Goal: Check status: Check status

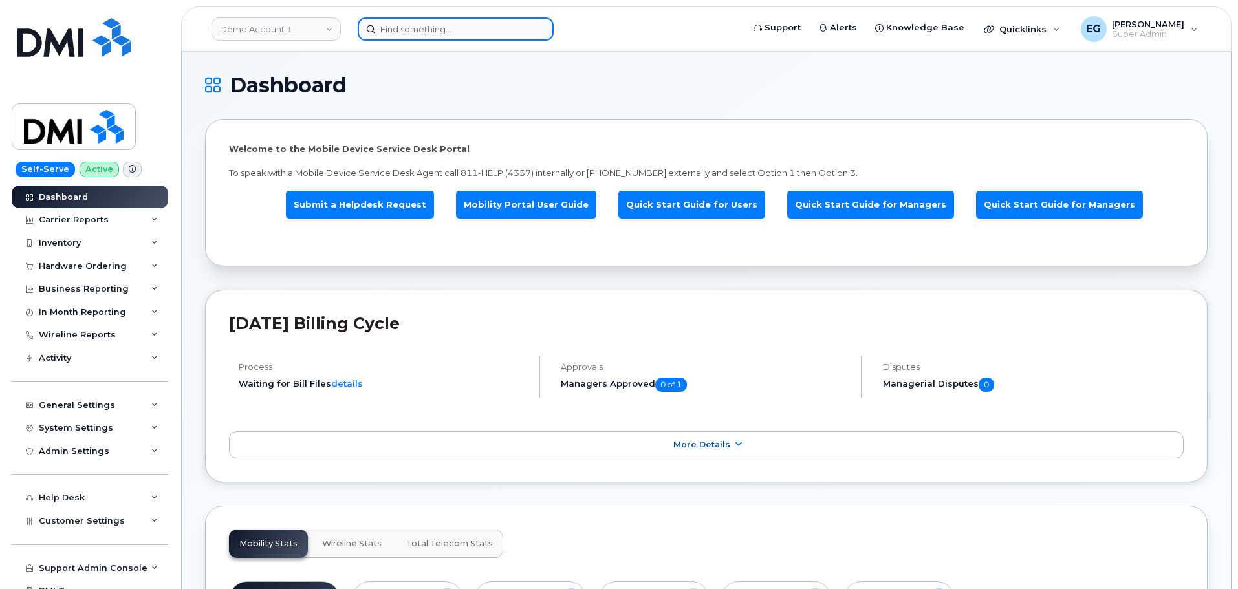
click at [440, 30] on input at bounding box center [456, 28] width 196 height 23
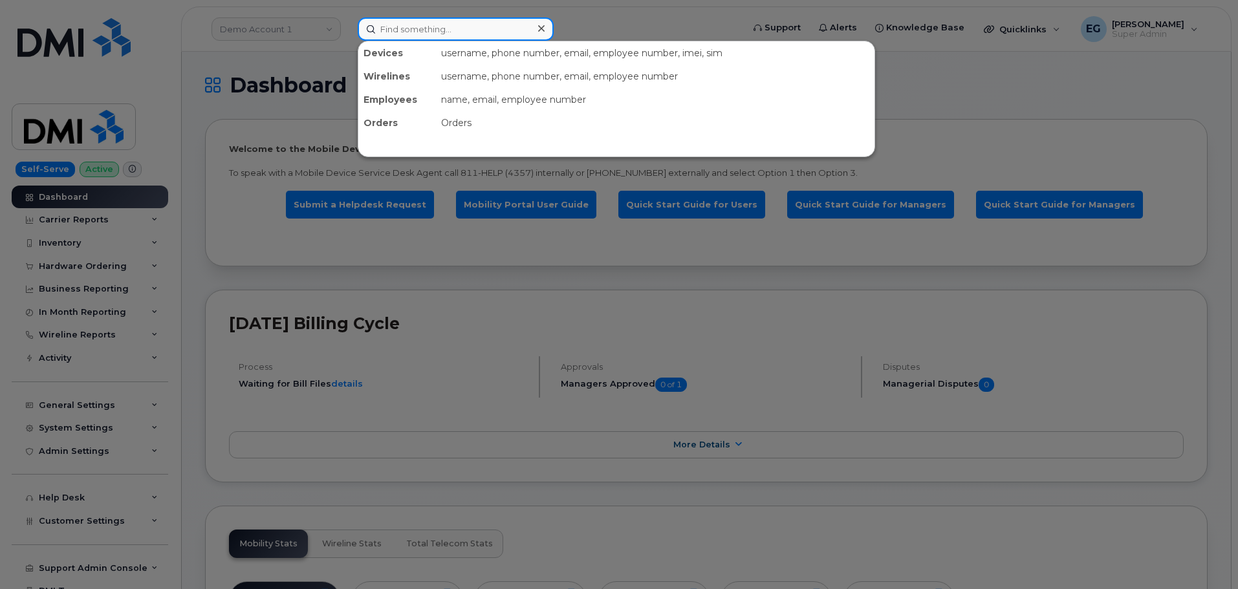
paste input "302955"
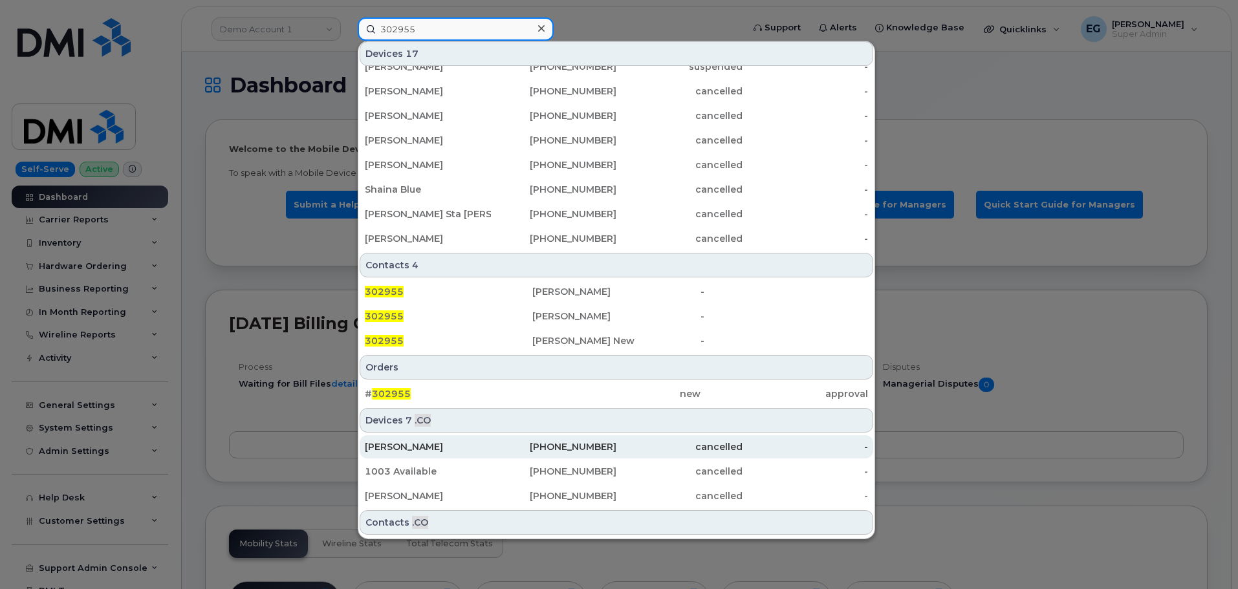
scroll to position [259, 0]
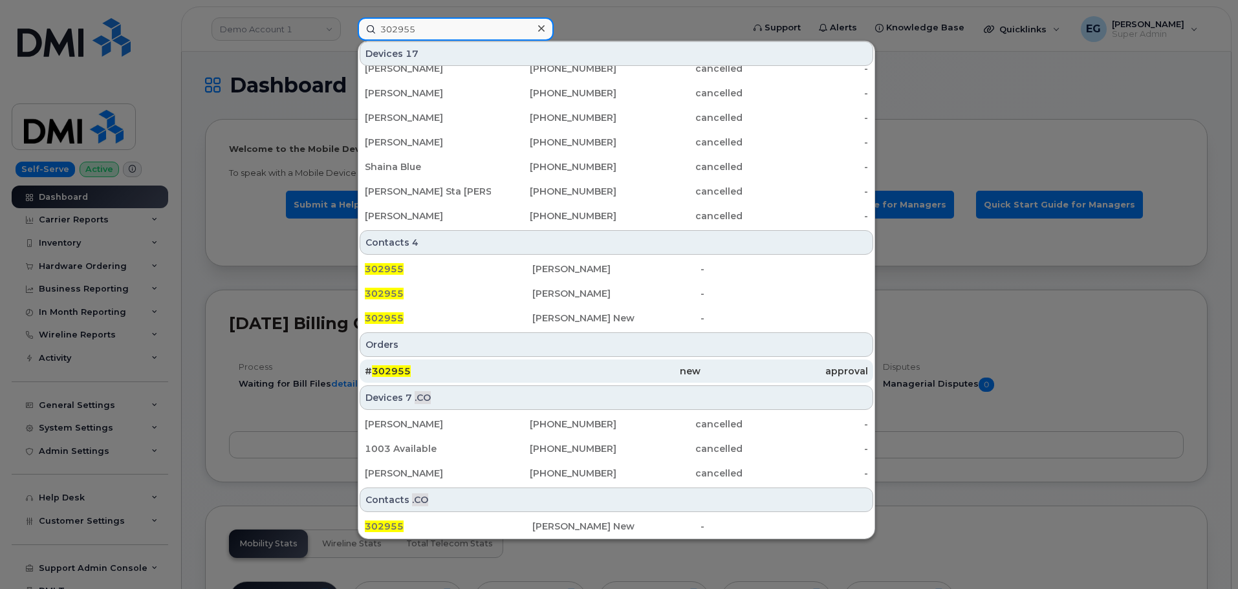
type input "302955"
click at [393, 369] on span "302955" at bounding box center [391, 371] width 39 height 12
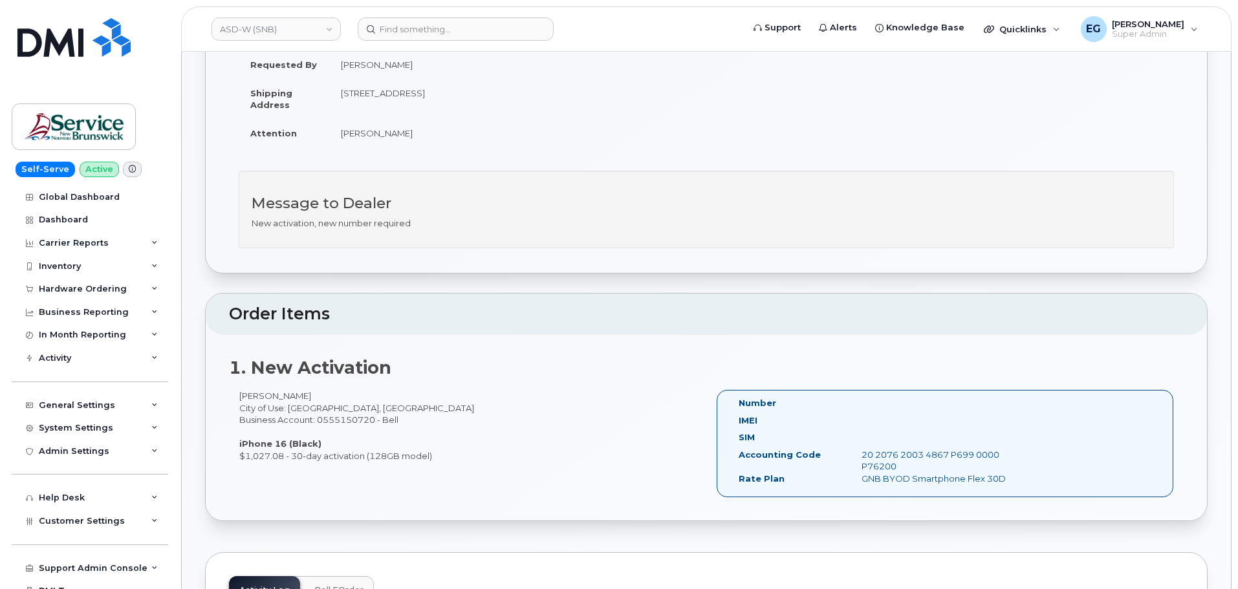
scroll to position [194, 0]
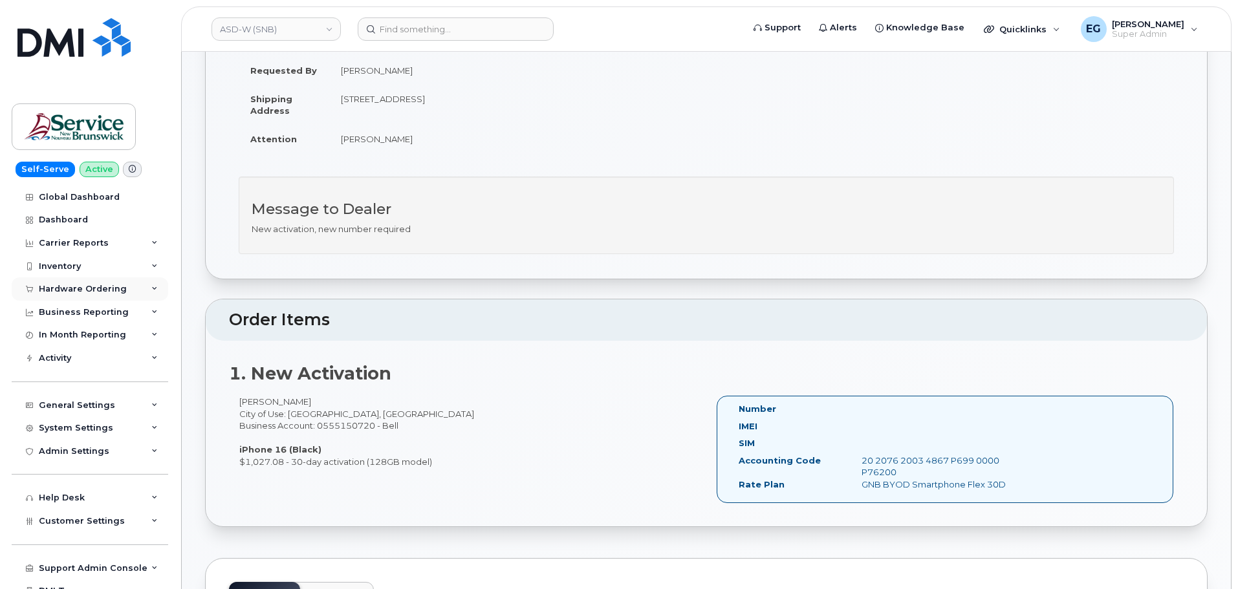
click at [104, 285] on div "Hardware Ordering" at bounding box center [83, 289] width 88 height 10
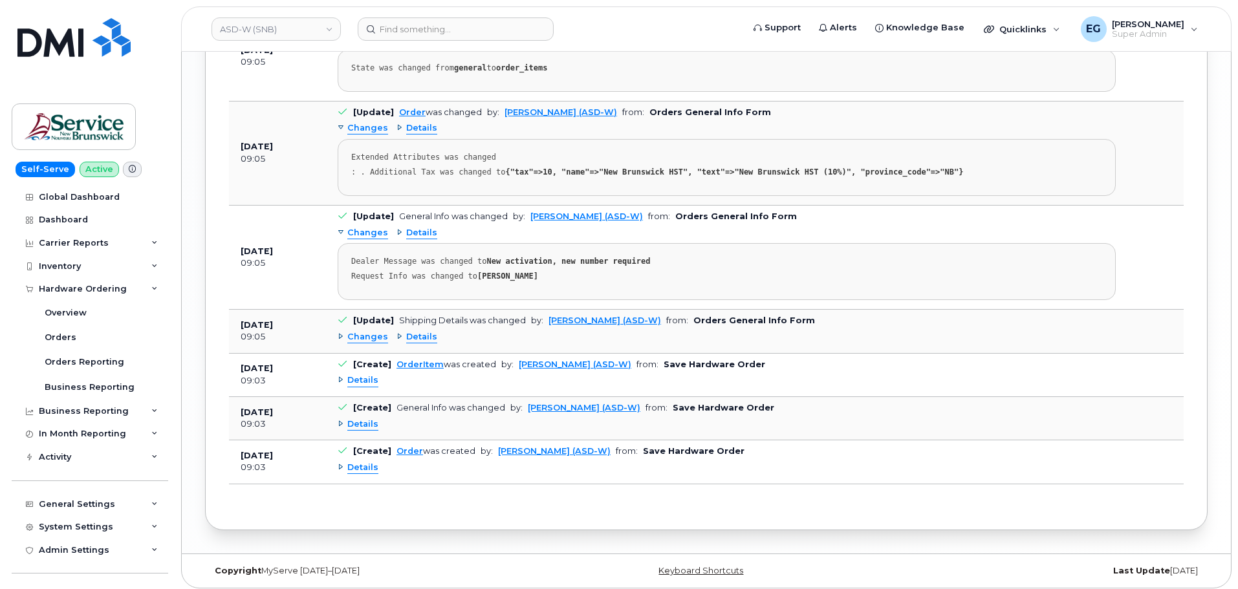
scroll to position [1839, 0]
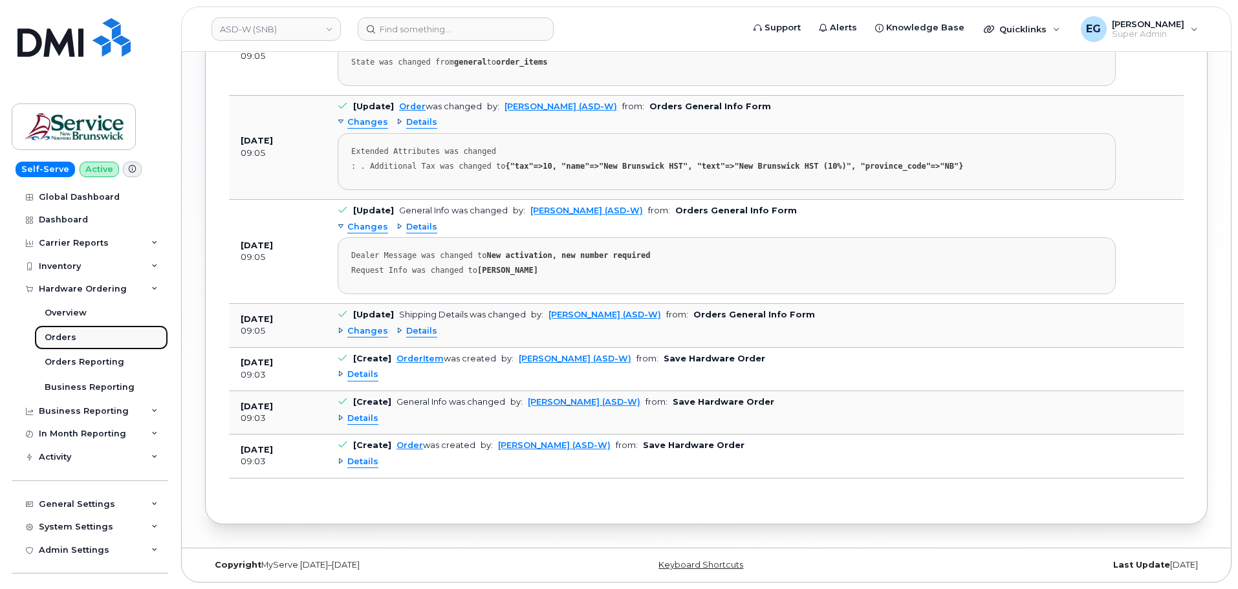
click at [51, 343] on div "Orders" at bounding box center [61, 338] width 32 height 12
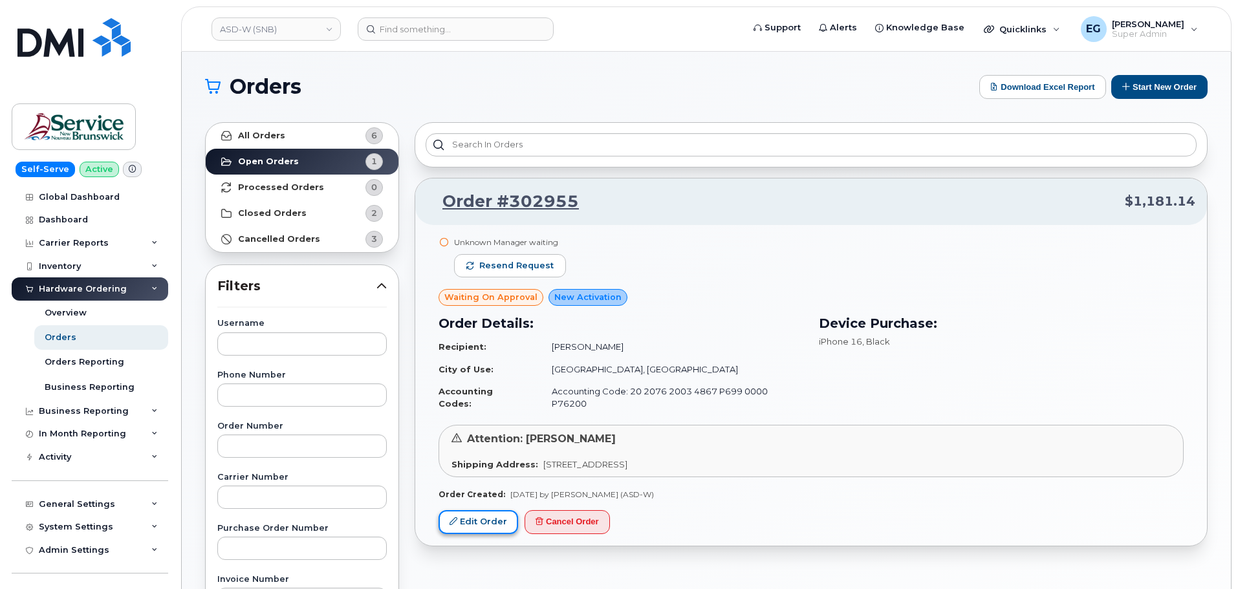
click at [489, 510] on link "Edit Order" at bounding box center [478, 522] width 80 height 24
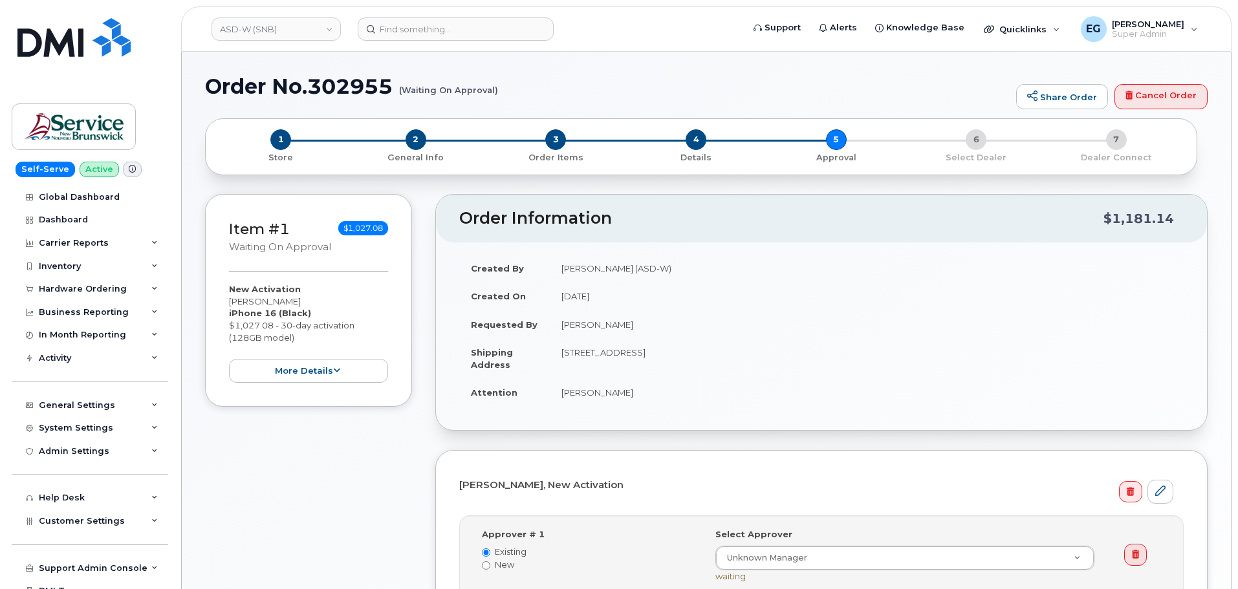
select select
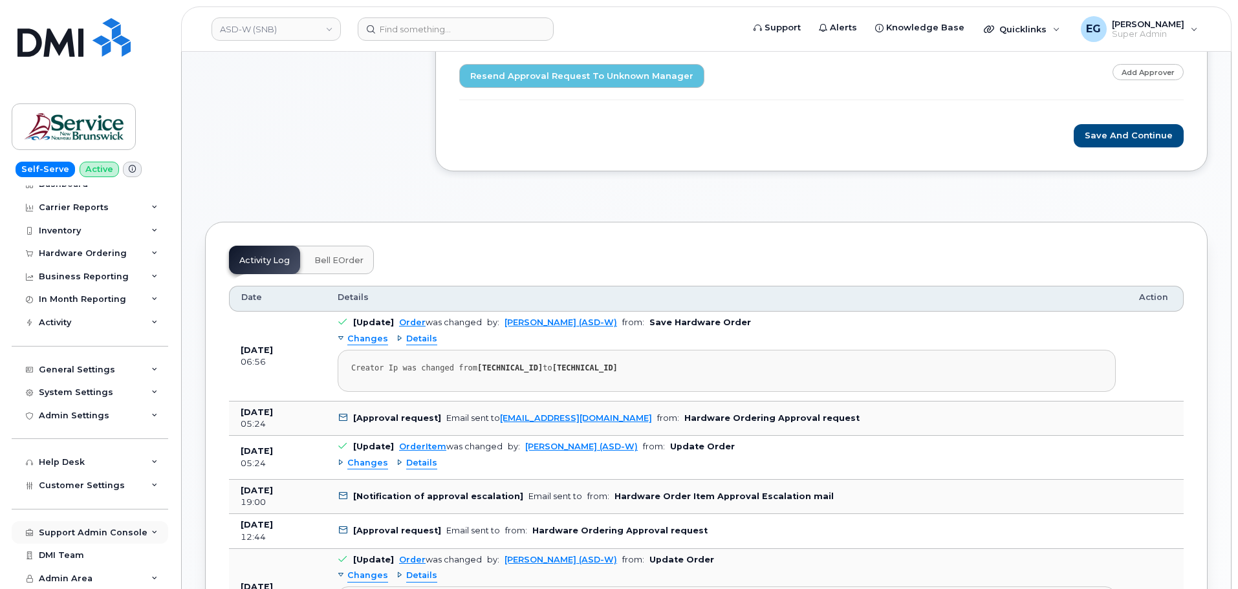
scroll to position [582, 0]
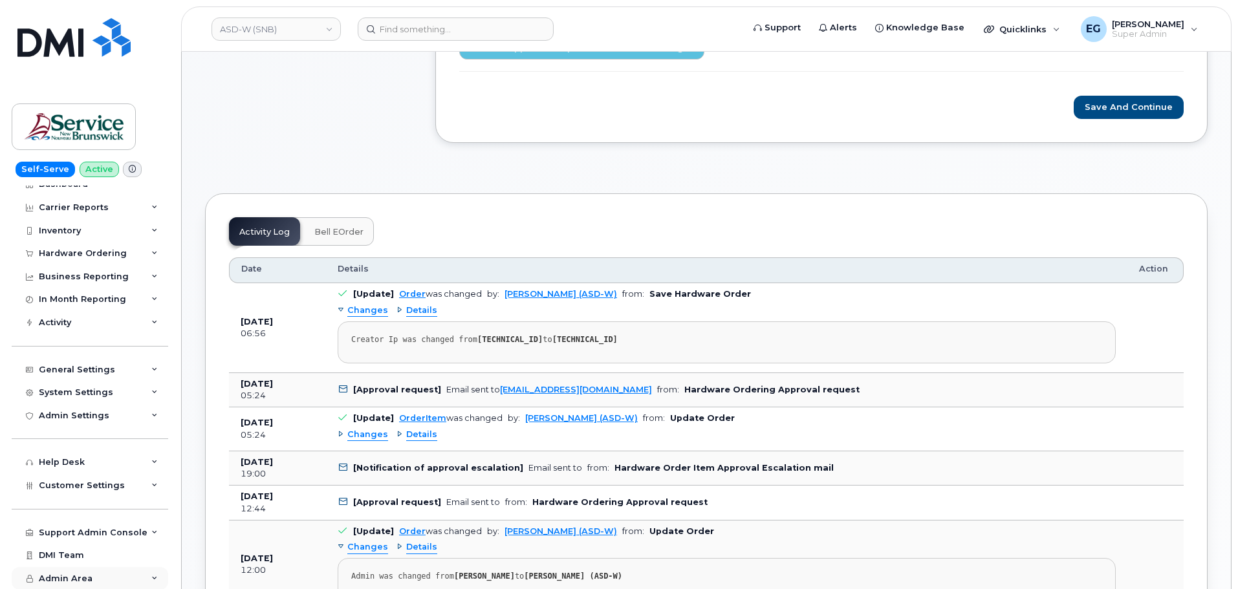
click at [92, 581] on div "Admin Area" at bounding box center [90, 578] width 156 height 23
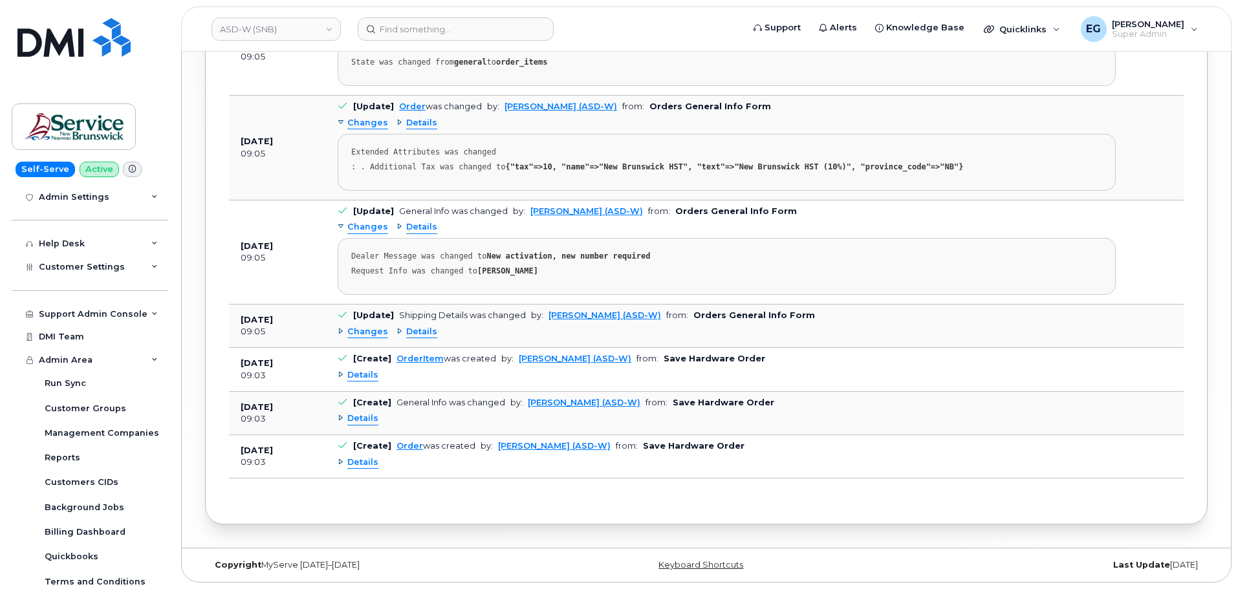
scroll to position [283, 0]
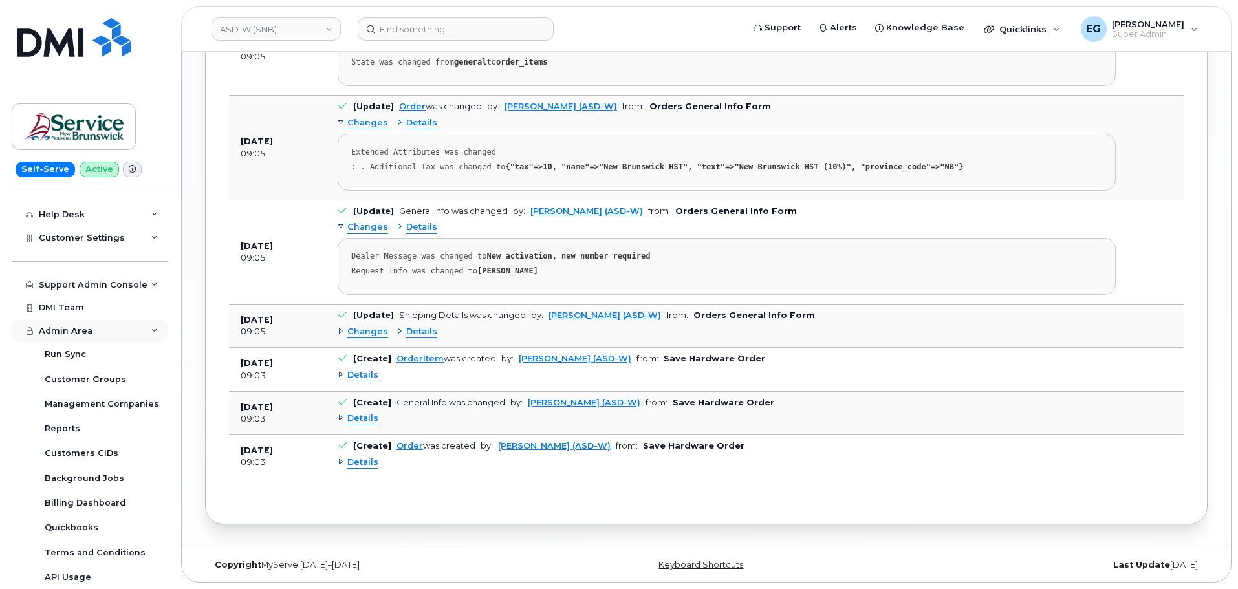
click at [151, 330] on icon at bounding box center [154, 331] width 6 height 6
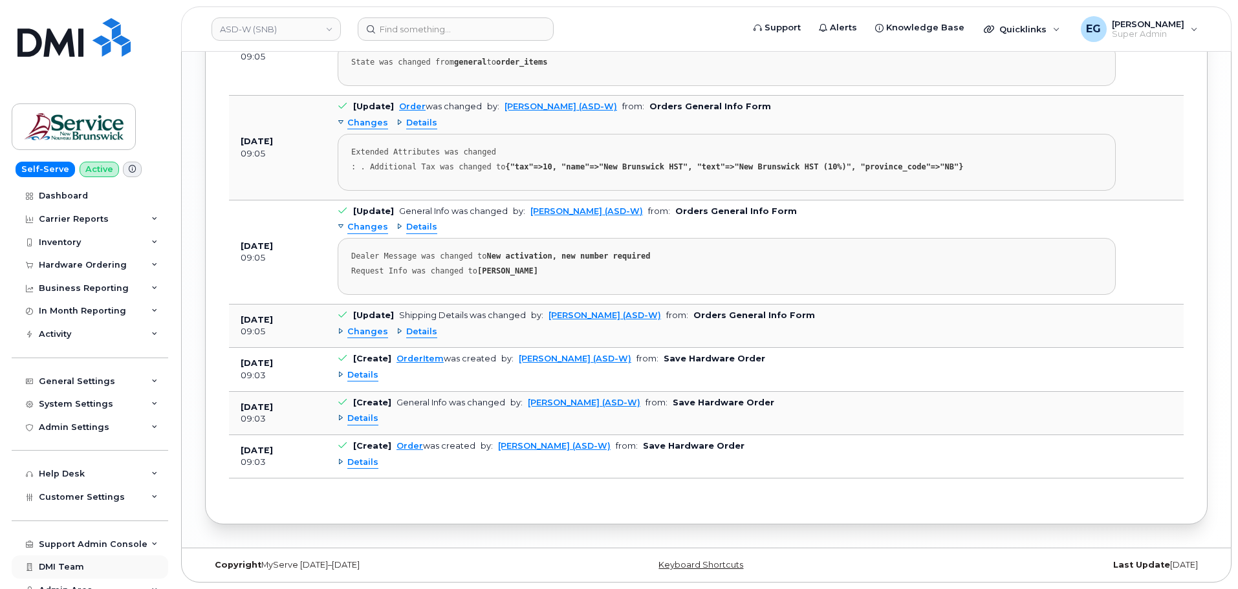
scroll to position [36, 0]
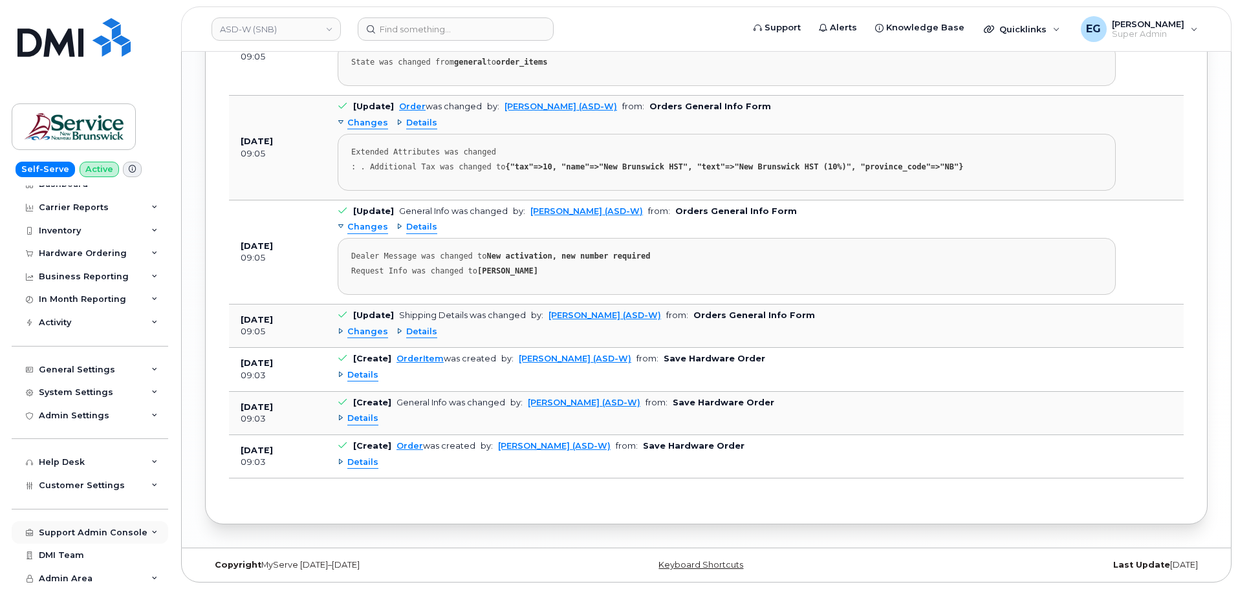
click at [105, 530] on div "Support Admin Console" at bounding box center [93, 533] width 109 height 10
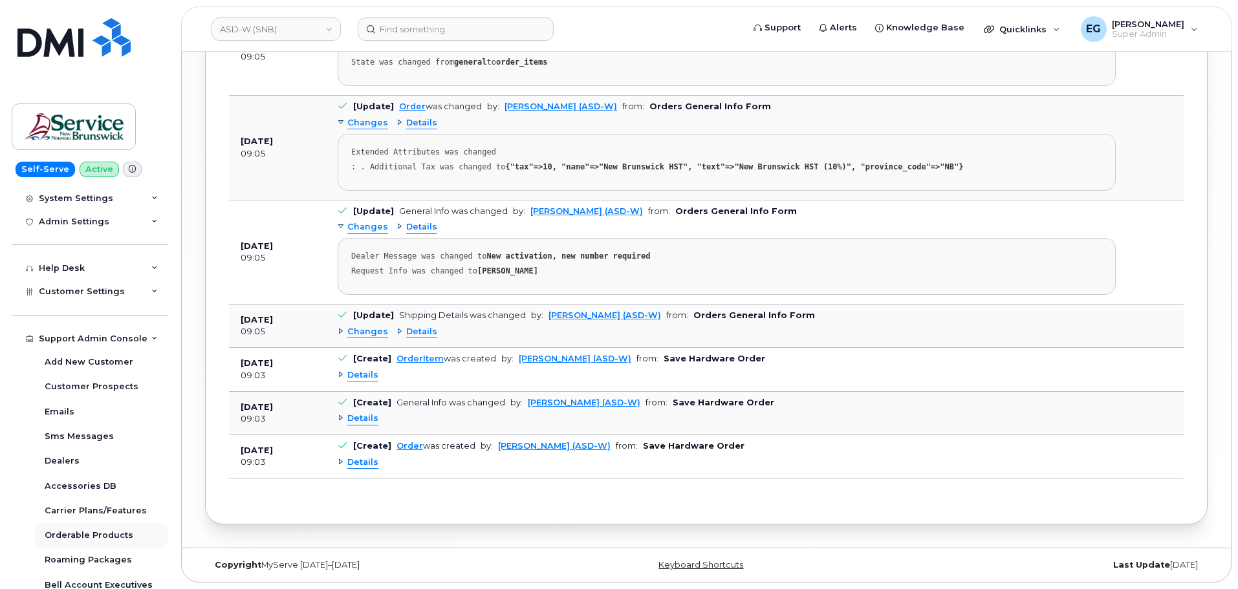
scroll to position [333, 0]
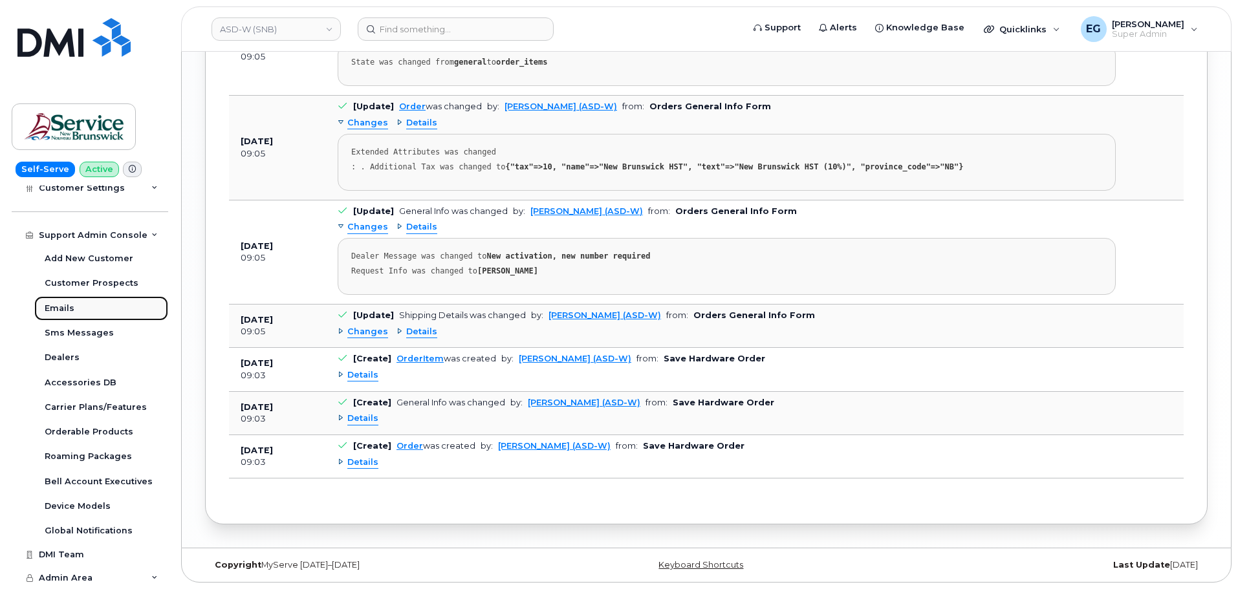
click at [52, 306] on div "Emails" at bounding box center [60, 309] width 30 height 12
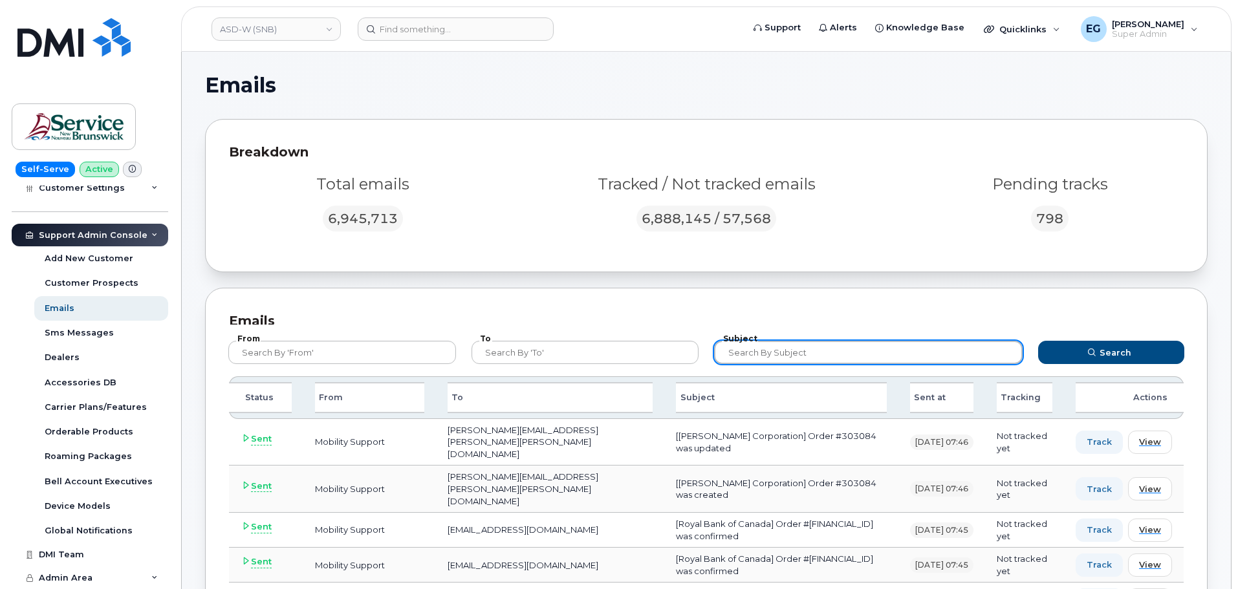
click at [790, 356] on input "text" at bounding box center [868, 352] width 308 height 23
paste input "302955"
type input "302955"
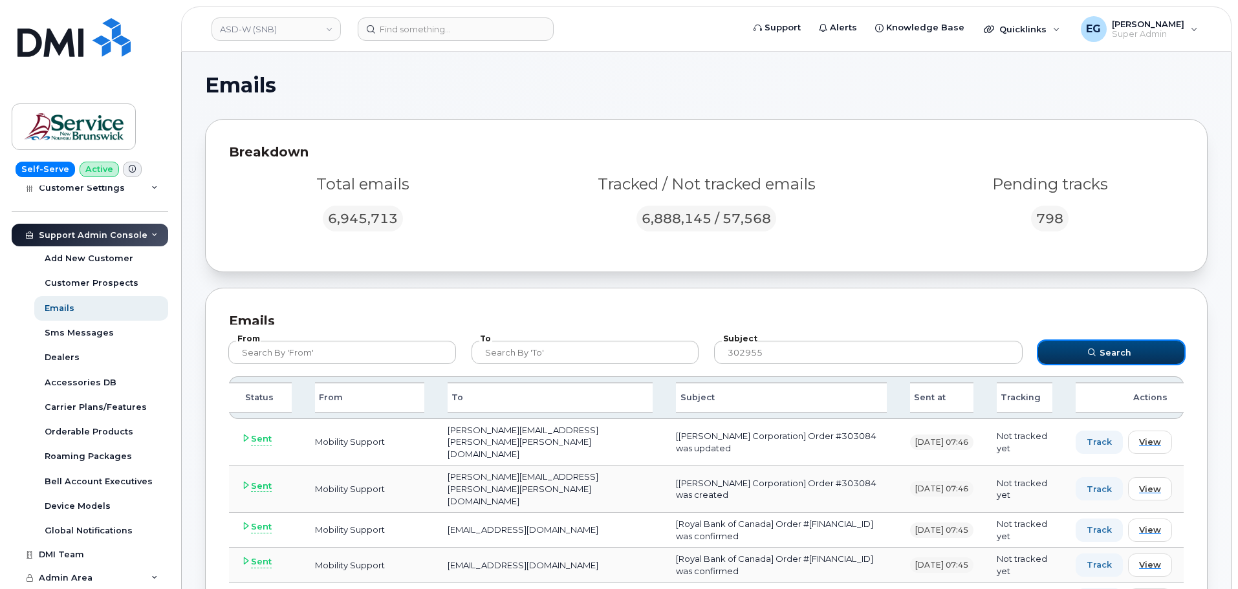
click at [1141, 349] on button "Search" at bounding box center [1111, 352] width 146 height 23
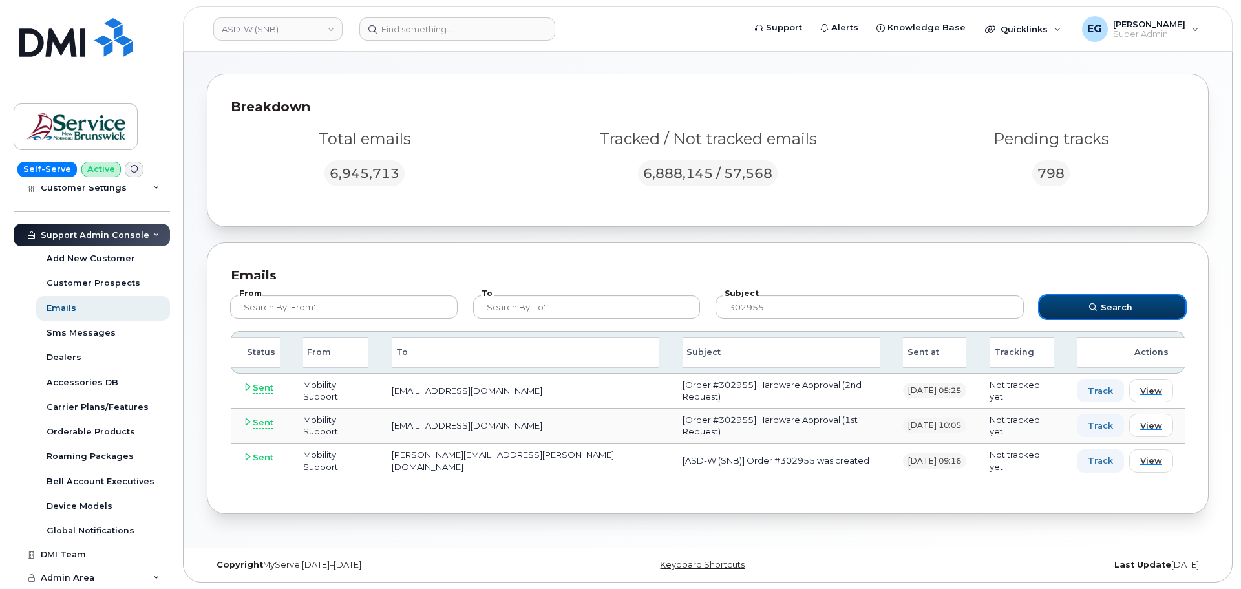
scroll to position [43, 0]
click at [1159, 429] on span "View" at bounding box center [1150, 428] width 22 height 12
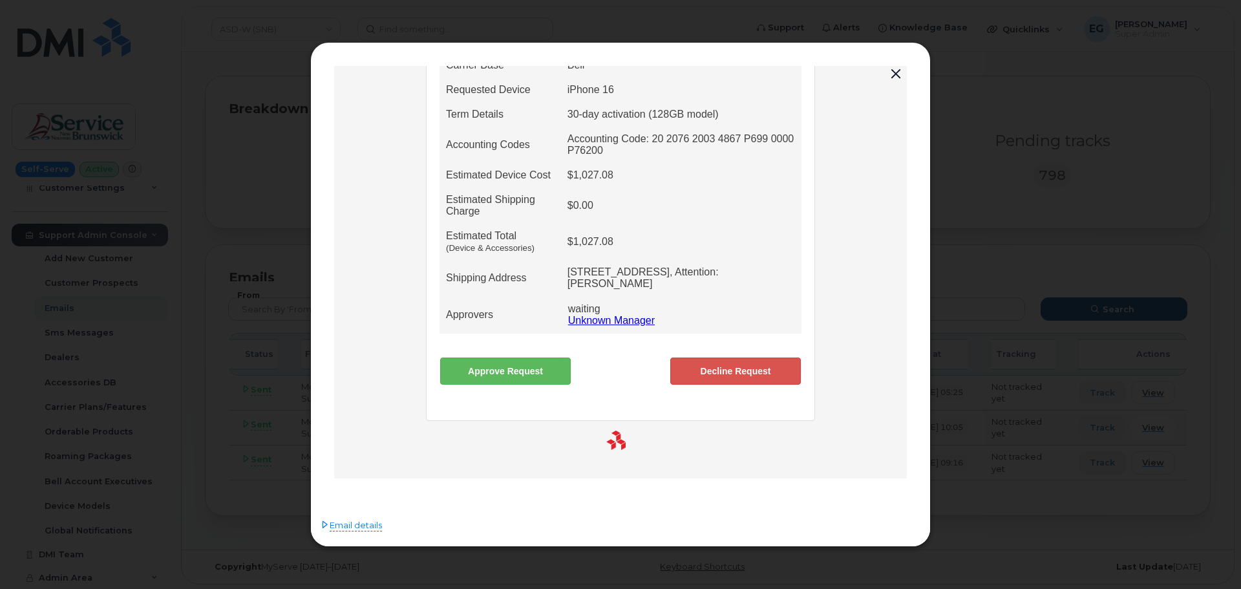
scroll to position [281, 0]
click at [510, 368] on link "Approve Request" at bounding box center [505, 370] width 131 height 27
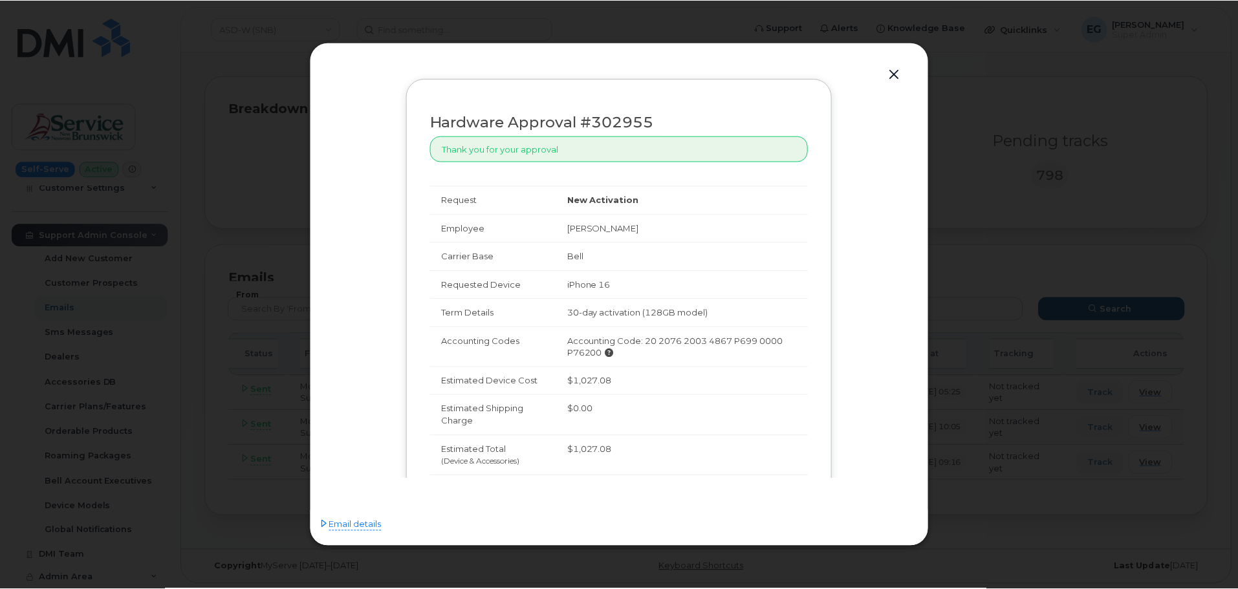
scroll to position [0, 0]
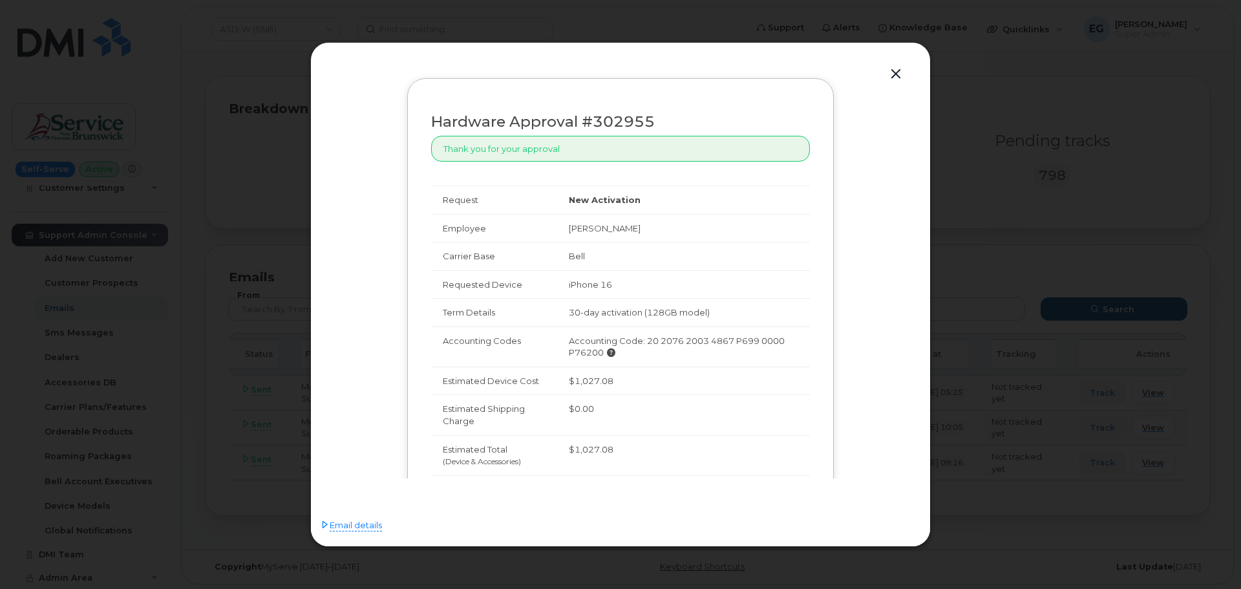
click at [895, 76] on button "button" at bounding box center [895, 74] width 19 height 18
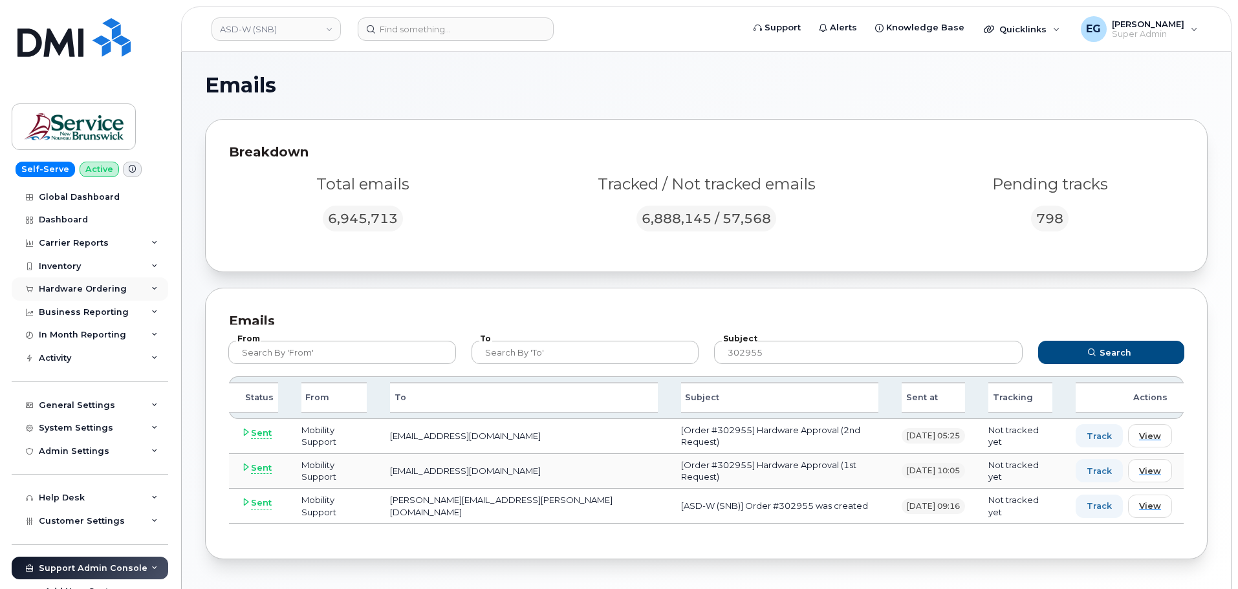
click at [72, 290] on div "Hardware Ordering" at bounding box center [83, 289] width 88 height 10
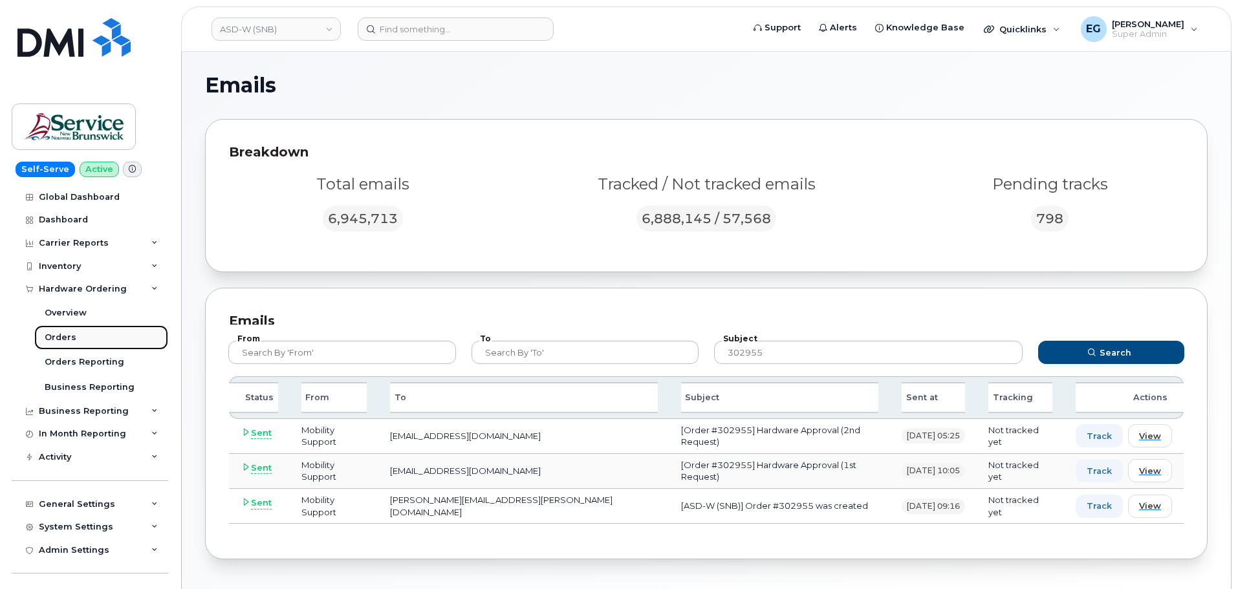
click at [63, 334] on div "Orders" at bounding box center [61, 338] width 32 height 12
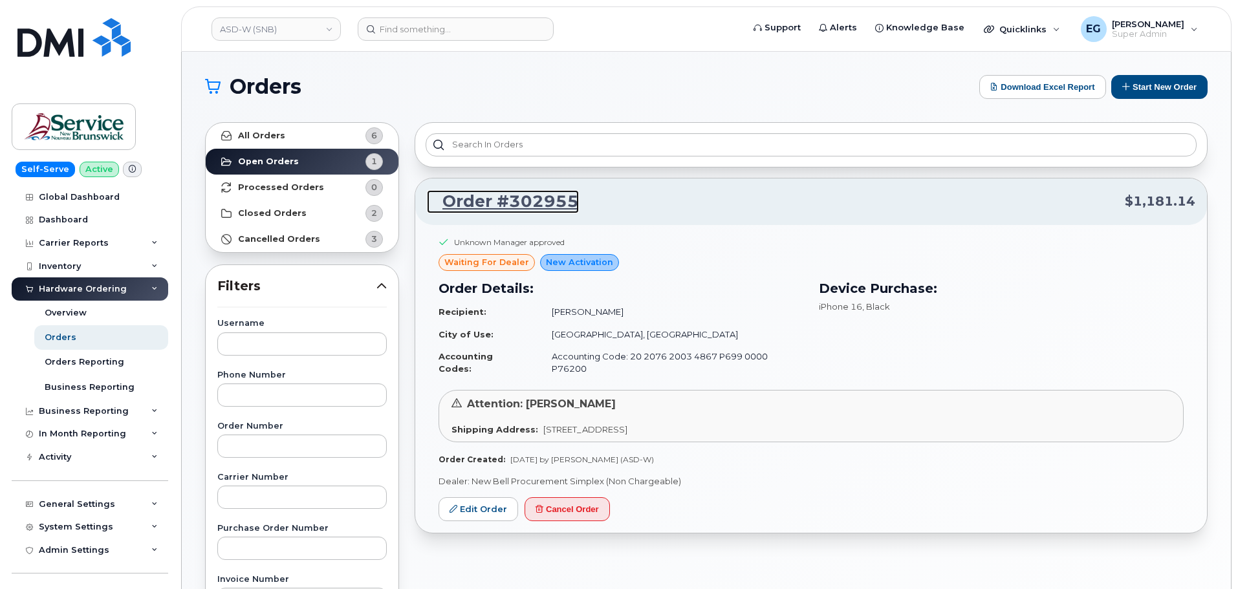
click at [519, 205] on link "Order #302955" at bounding box center [503, 201] width 152 height 23
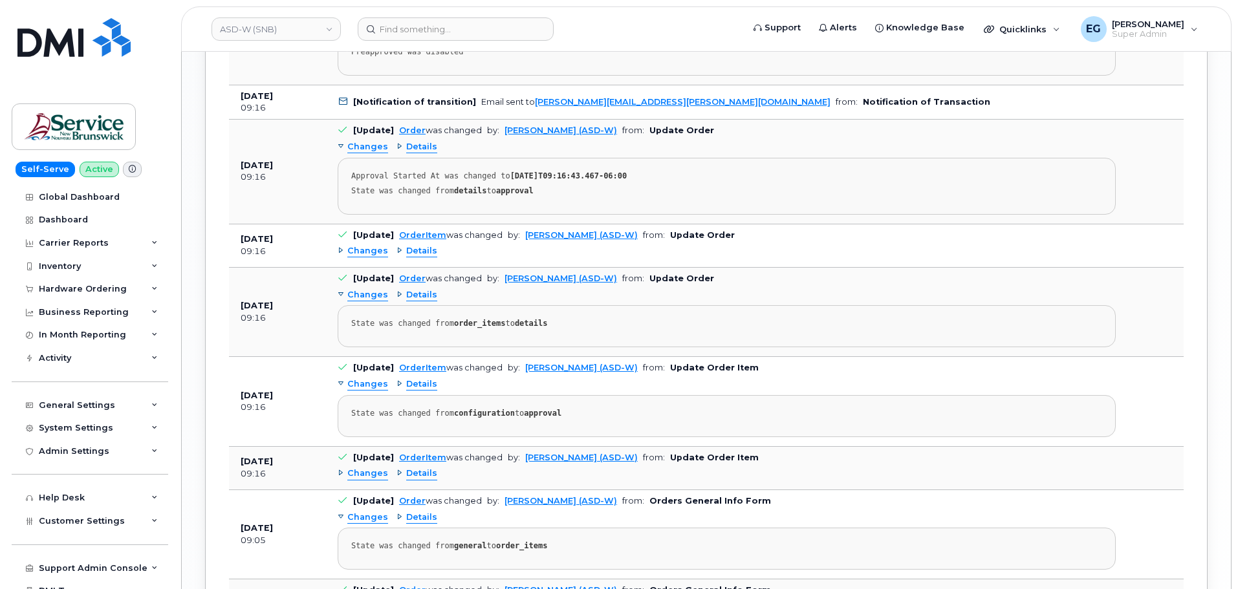
scroll to position [1746, 0]
